Goal: Task Accomplishment & Management: Manage account settings

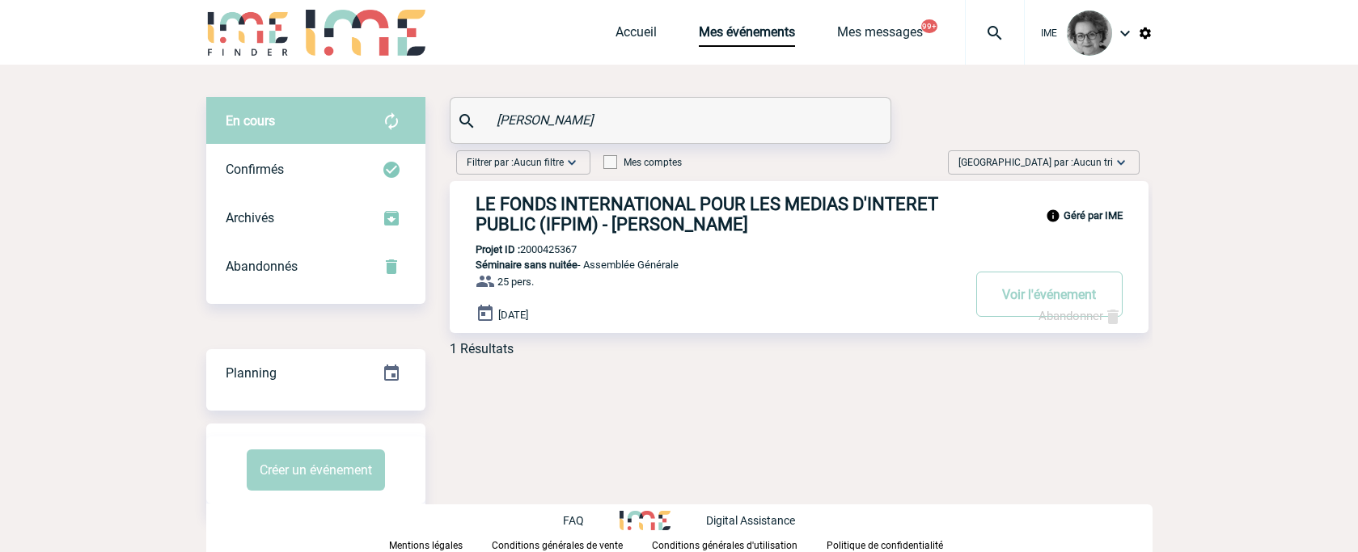
drag, startPoint x: 547, startPoint y: 111, endPoint x: 331, endPoint y: 91, distance: 216.9
click at [331, 91] on div "En cours En cours Confirmés Archivés Abandonnés En cours Confirmés Archivés Aba…" at bounding box center [679, 307] width 946 height 484
paste input "2000424862"
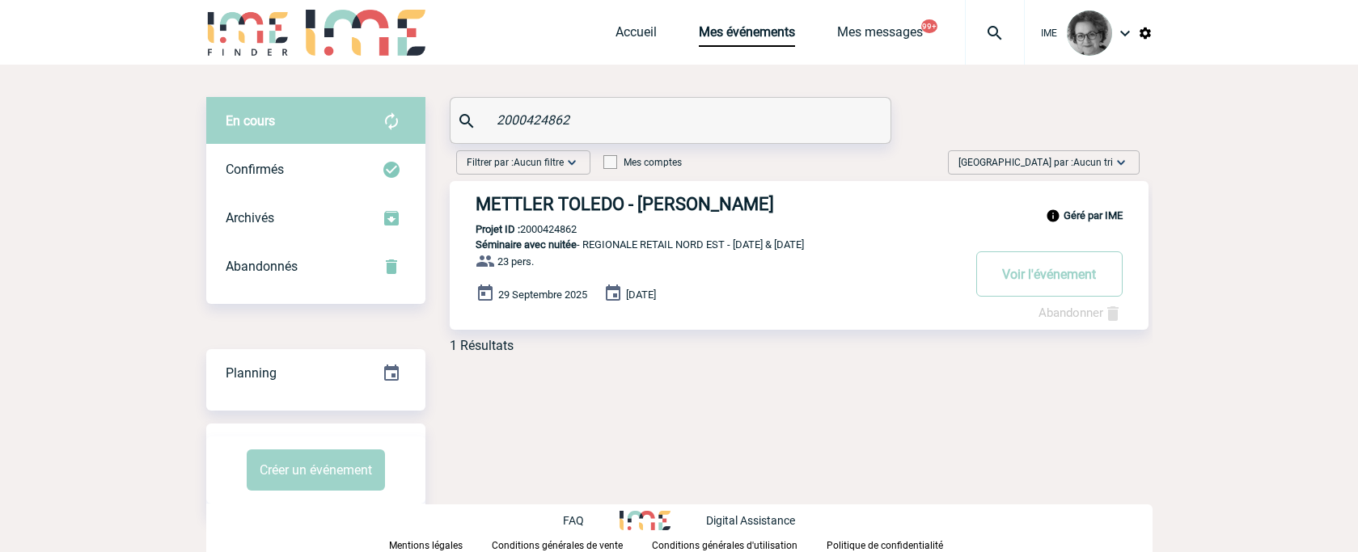
type input "2000424862"
click at [1060, 311] on link "Abandonner" at bounding box center [1080, 313] width 84 height 15
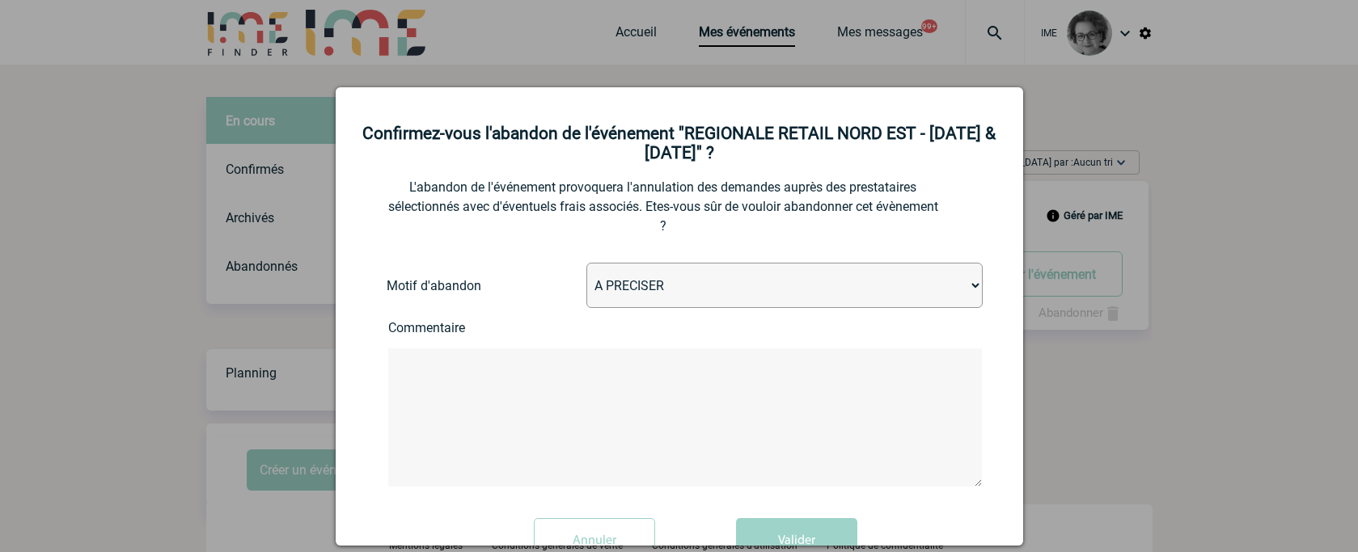
click at [622, 294] on select "A PRECISER Projet annulé Projet reporté Evénement organisé en interne A fait ap…" at bounding box center [784, 285] width 396 height 45
select select "ABANDON_PROJET_03"
click at [586, 264] on select "A PRECISER Projet annulé Projet reporté Evénement organisé en interne A fait ap…" at bounding box center [784, 285] width 396 height 45
click at [501, 415] on textarea at bounding box center [685, 418] width 594 height 138
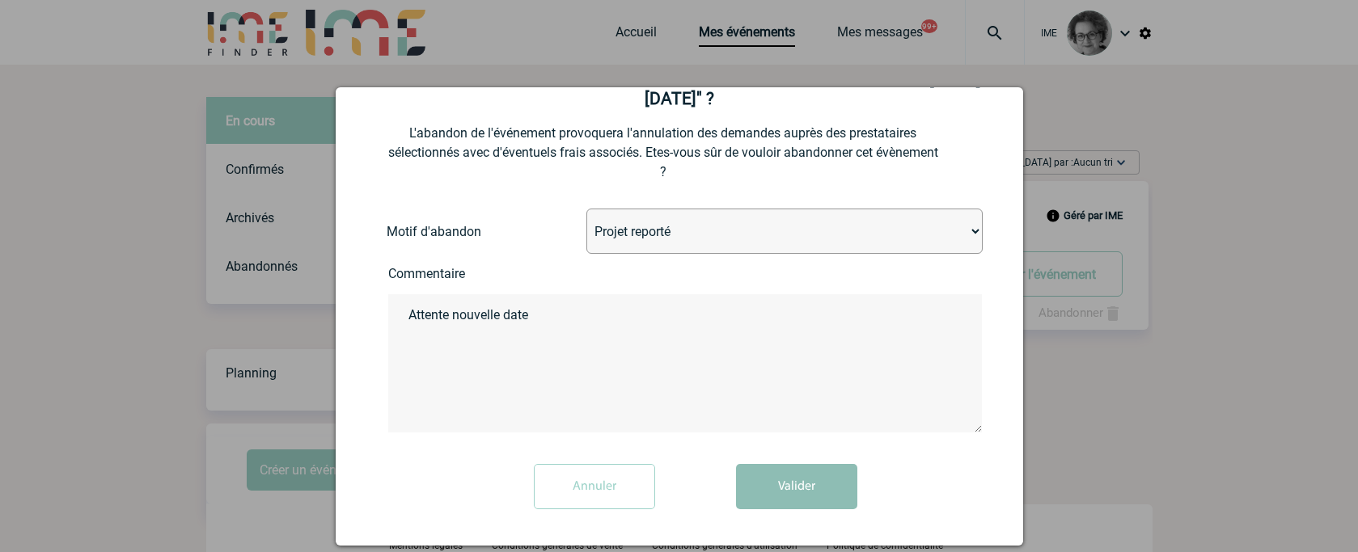
type textarea "Attente nouvelle date"
click at [769, 501] on button "Valider" at bounding box center [796, 486] width 121 height 45
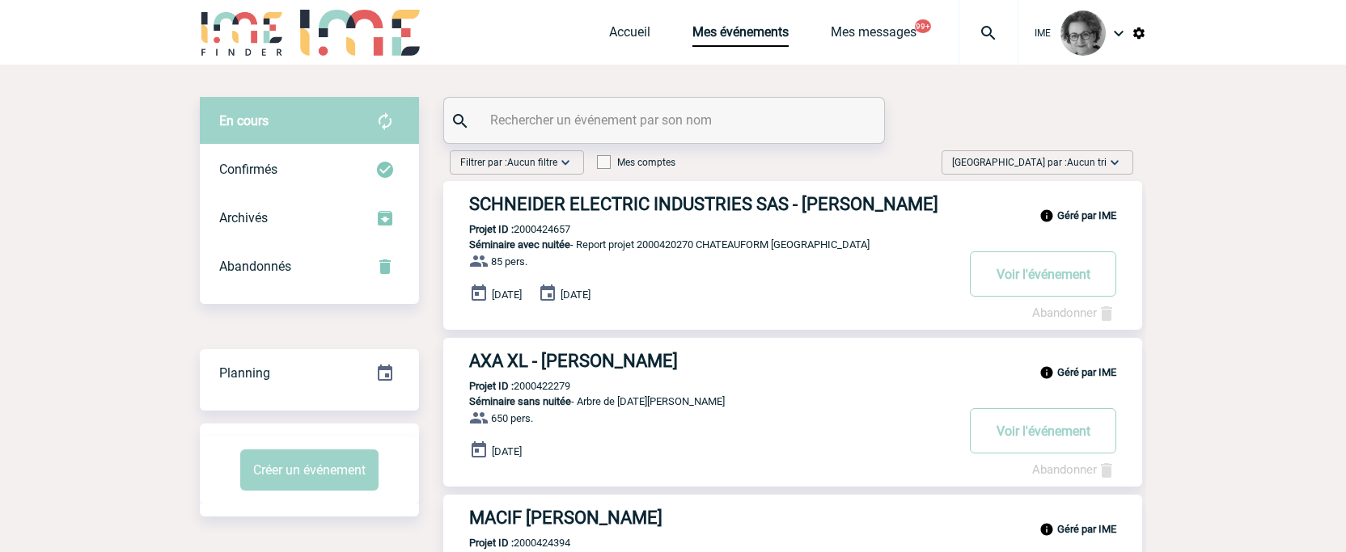
click at [753, 135] on div at bounding box center [664, 120] width 440 height 45
click at [750, 125] on input "text" at bounding box center [666, 119] width 360 height 23
paste input "2000424861"
click at [685, 125] on input "2000424861" at bounding box center [666, 119] width 360 height 23
type input "2000424861"
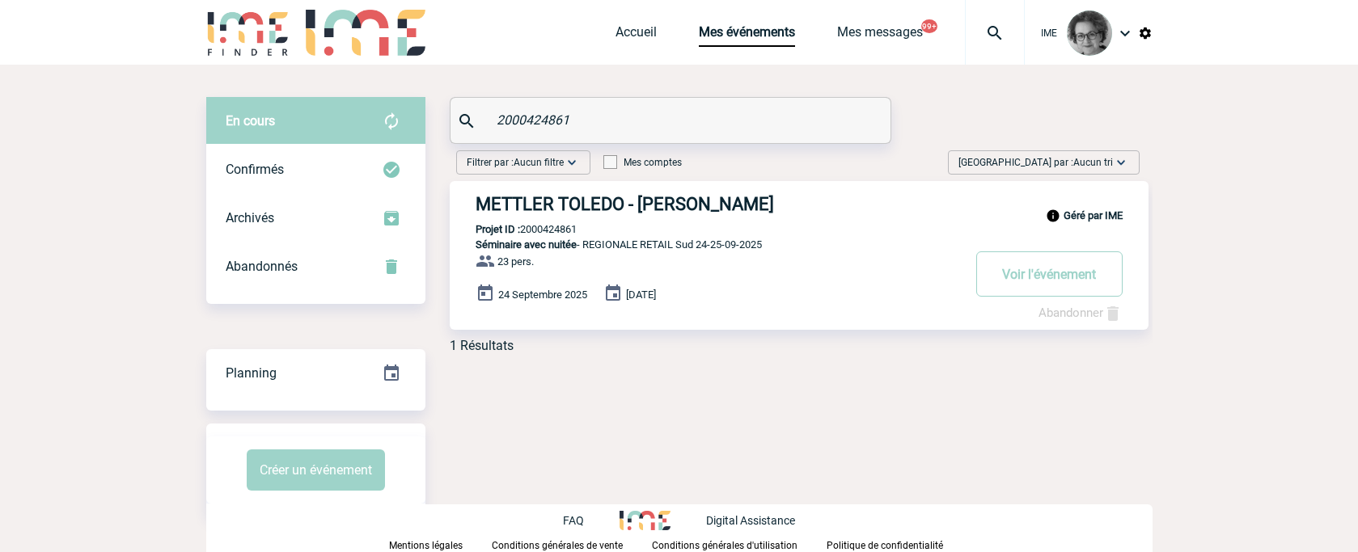
click at [1071, 311] on link "Abandonner" at bounding box center [1080, 313] width 84 height 15
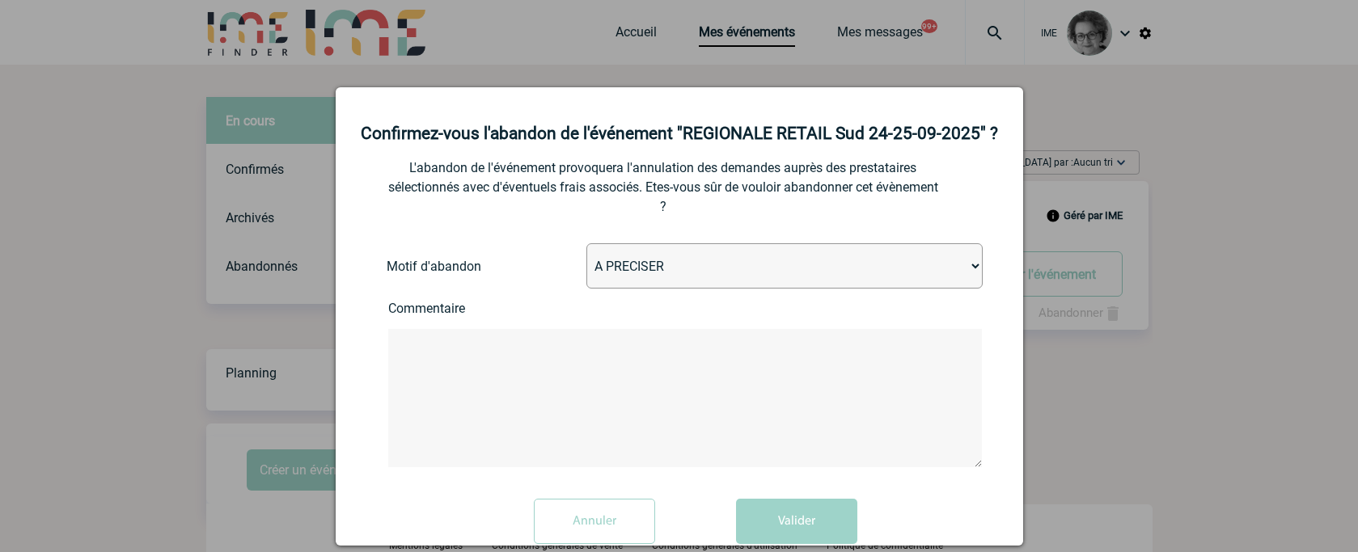
click at [734, 269] on select "A PRECISER Projet annulé Projet reporté Evénement organisé en interne A fait ap…" at bounding box center [784, 265] width 396 height 45
select select "ABANDON_PROJET_03"
click at [586, 244] on select "A PRECISER Projet annulé Projet reporté Evénement organisé en interne A fait ap…" at bounding box center [784, 265] width 396 height 45
click at [646, 348] on textarea at bounding box center [685, 398] width 594 height 138
type textarea "attente nouvelle date"
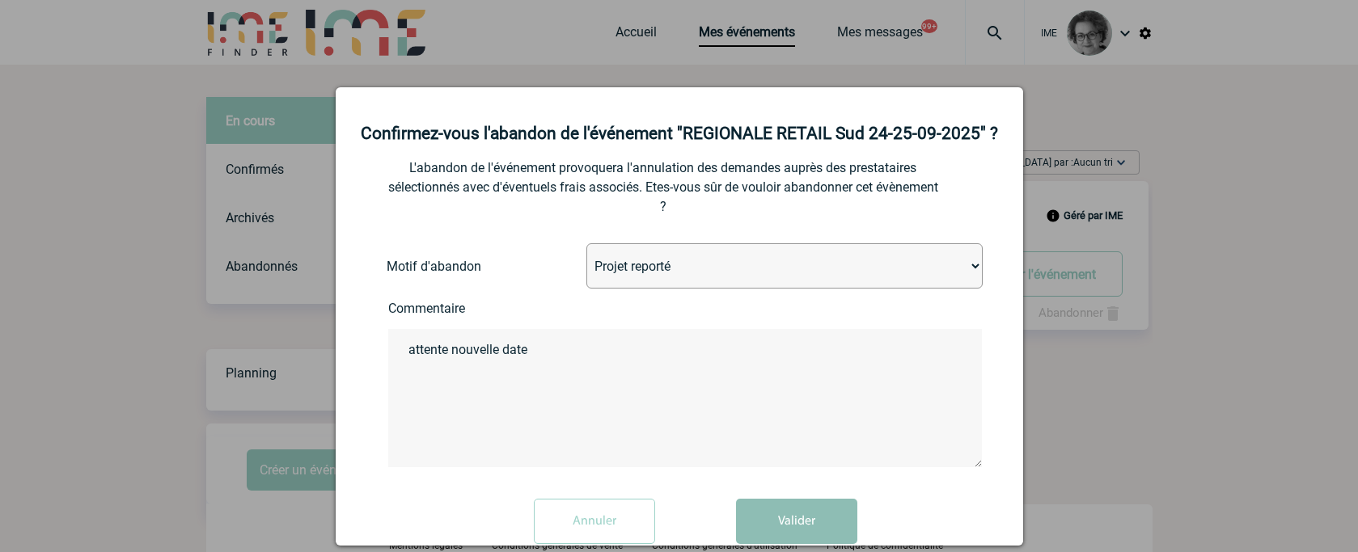
click at [793, 518] on button "Valider" at bounding box center [796, 521] width 121 height 45
